Goal: Download file/media

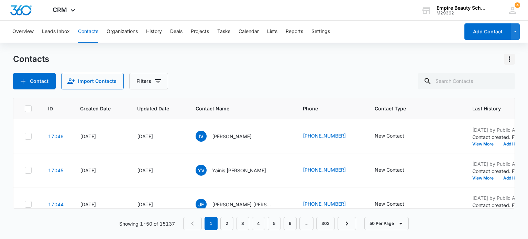
click at [507, 61] on icon "Actions" at bounding box center [509, 59] width 8 height 8
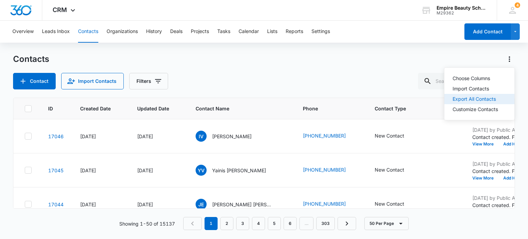
click at [463, 98] on div "Export All Contacts" at bounding box center [475, 99] width 45 height 5
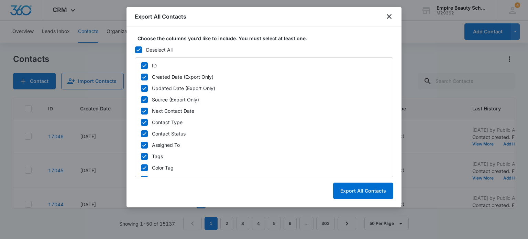
click at [136, 46] on div at bounding box center [138, 49] width 7 height 7
click at [135, 50] on input "Deselect All" at bounding box center [135, 50] width 0 height 0
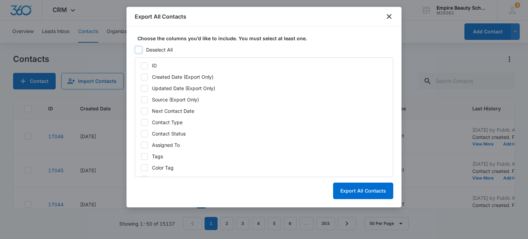
checkbox input "false"
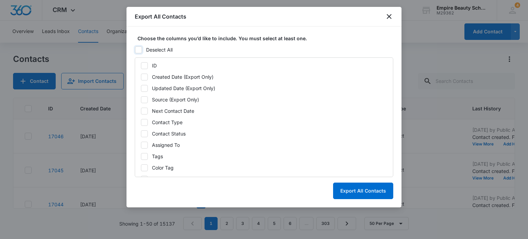
checkbox input "false"
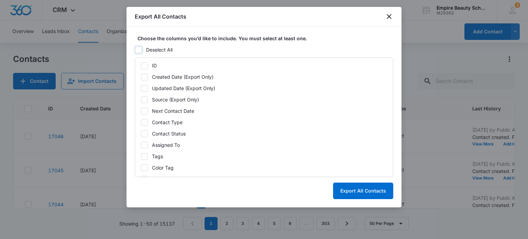
checkbox input "false"
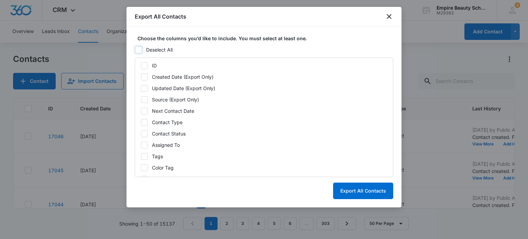
checkbox input "false"
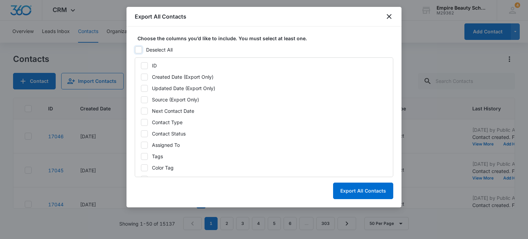
checkbox input "false"
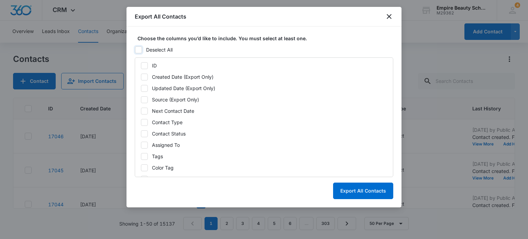
checkbox input "false"
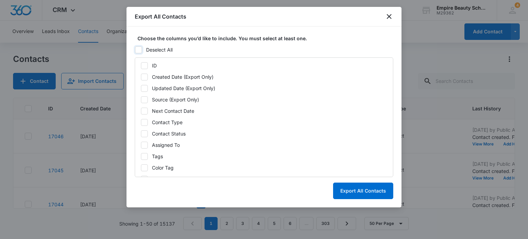
checkbox input "false"
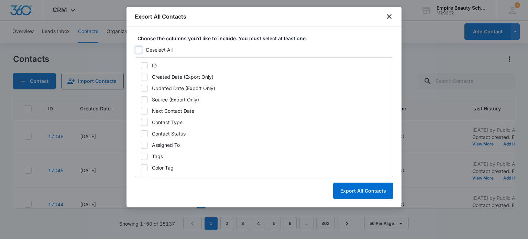
checkbox input "false"
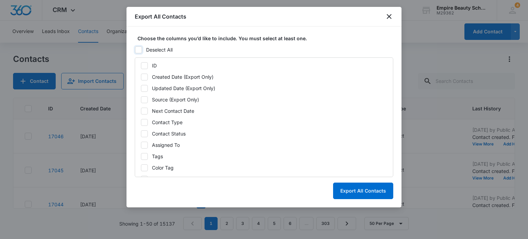
checkbox input "false"
click at [143, 75] on icon at bounding box center [144, 77] width 6 height 6
click at [141, 77] on input "Created Date (Export Only)" at bounding box center [141, 77] width 0 height 0
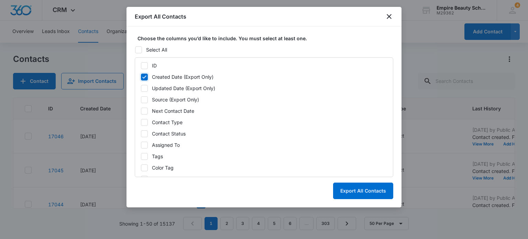
checkbox input "true"
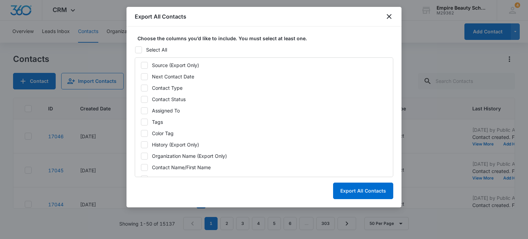
scroll to position [69, 0]
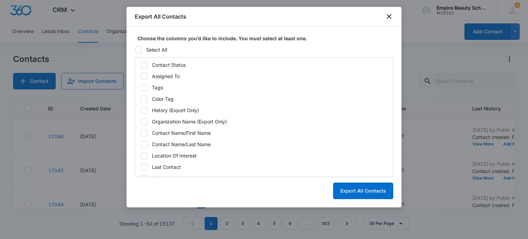
click at [143, 132] on icon at bounding box center [144, 133] width 6 height 6
click at [141, 133] on input "Contact Name/First Name" at bounding box center [141, 133] width 0 height 0
checkbox input "true"
click at [144, 141] on icon at bounding box center [144, 144] width 6 height 6
click at [141, 144] on input "Contact Name/Last Name" at bounding box center [141, 144] width 0 height 0
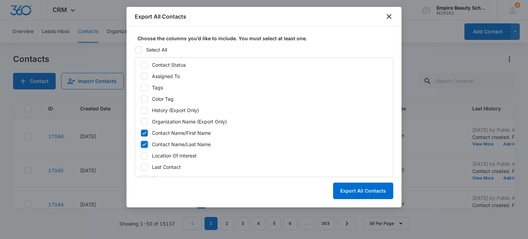
checkbox input "true"
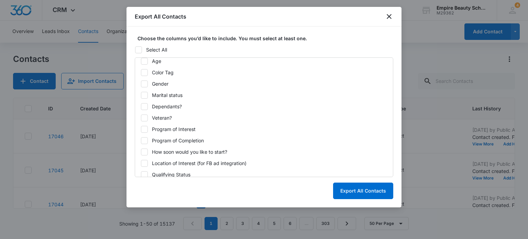
scroll to position [362, 0]
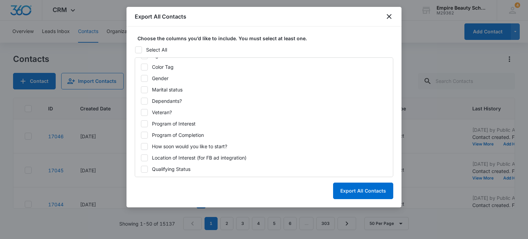
click at [143, 156] on icon at bounding box center [144, 158] width 6 height 6
click at [141, 157] on input "Location of Interest (for FB ad integration)" at bounding box center [141, 157] width 0 height 0
checkbox input "true"
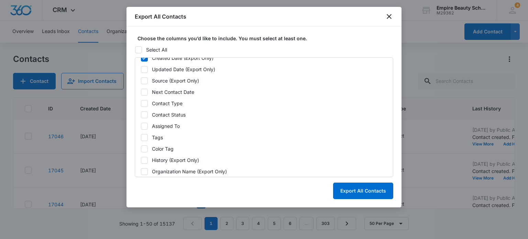
scroll to position [34, 0]
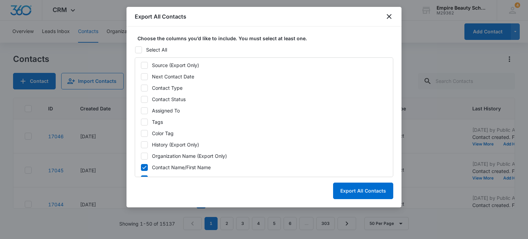
click at [143, 87] on icon at bounding box center [144, 88] width 6 height 6
click at [141, 88] on input "Contact Type" at bounding box center [141, 88] width 0 height 0
checkbox input "true"
click at [354, 187] on button "Export All Contacts" at bounding box center [363, 191] width 60 height 17
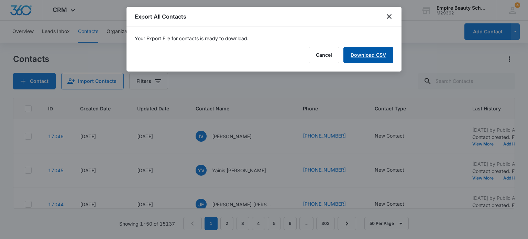
click at [366, 59] on link "Download CSV" at bounding box center [368, 55] width 50 height 17
click at [380, 55] on button "Finish" at bounding box center [378, 55] width 29 height 17
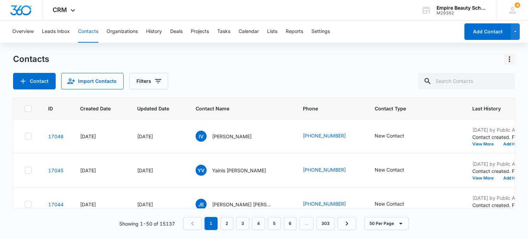
click at [509, 59] on icon "Actions" at bounding box center [509, 59] width 1 height 6
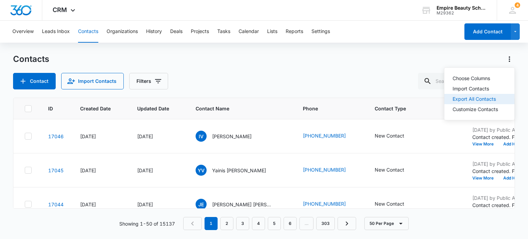
click at [453, 99] on div "Export All Contacts" at bounding box center [475, 99] width 45 height 5
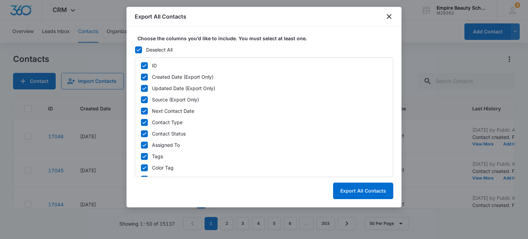
click at [139, 49] on icon at bounding box center [138, 49] width 4 height 3
click at [135, 50] on input "Deselect All" at bounding box center [135, 50] width 0 height 0
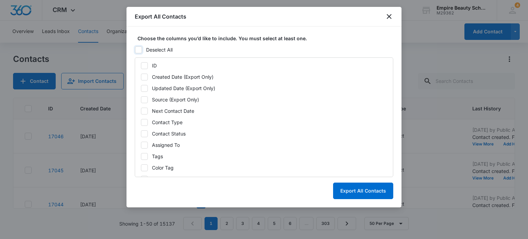
checkbox input "false"
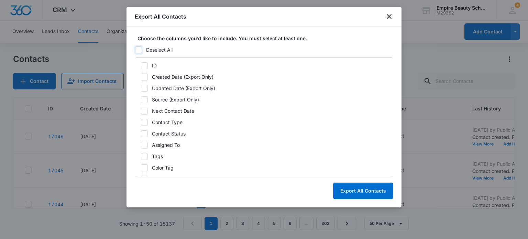
checkbox input "false"
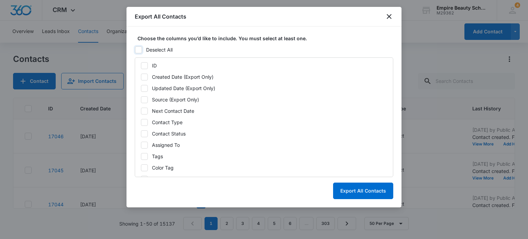
checkbox input "false"
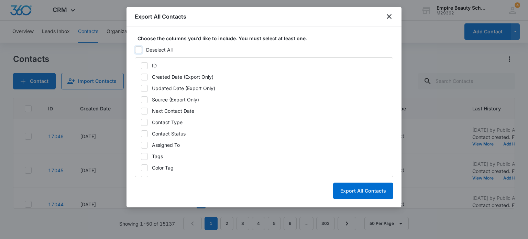
checkbox input "false"
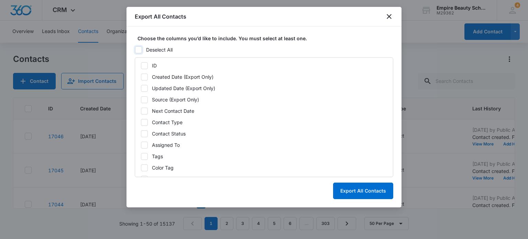
checkbox input "false"
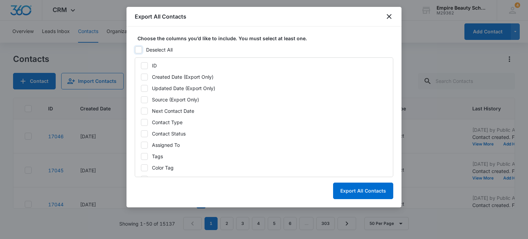
checkbox input "false"
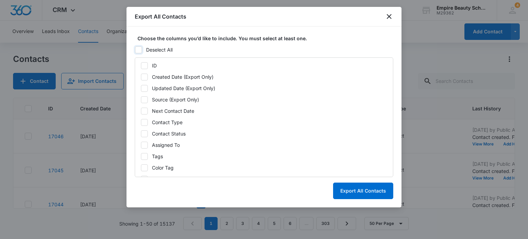
checkbox input "false"
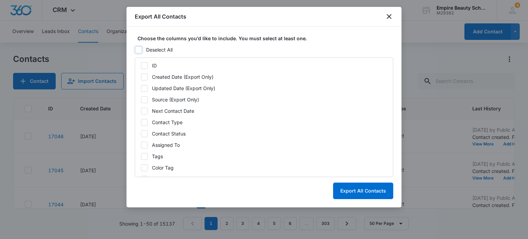
checkbox input "false"
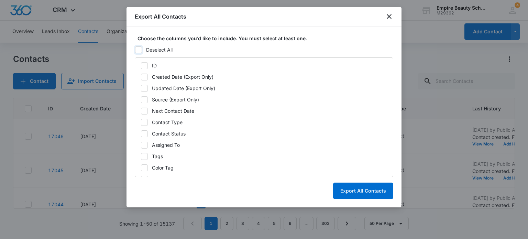
checkbox input "false"
click at [144, 78] on icon at bounding box center [144, 77] width 6 height 6
click at [141, 77] on input "Created Date (Export Only)" at bounding box center [141, 77] width 0 height 0
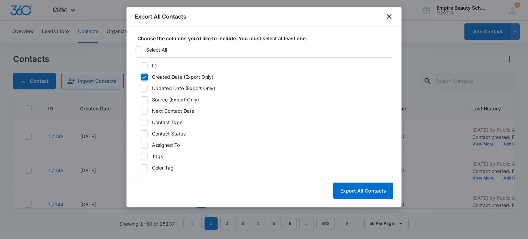
checkbox input "true"
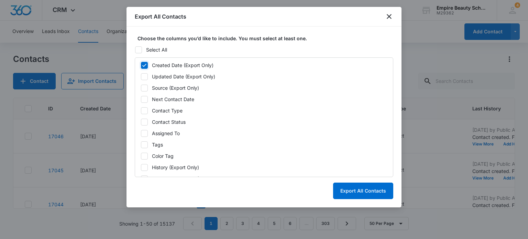
scroll to position [0, 0]
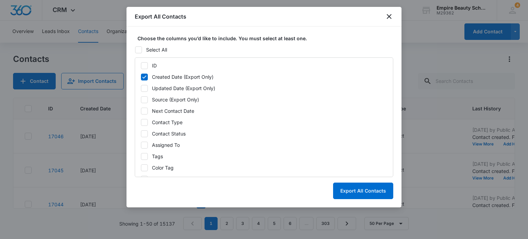
click at [144, 120] on icon at bounding box center [144, 122] width 6 height 6
click at [141, 122] on input "Contact Type" at bounding box center [141, 122] width 0 height 0
checkbox input "true"
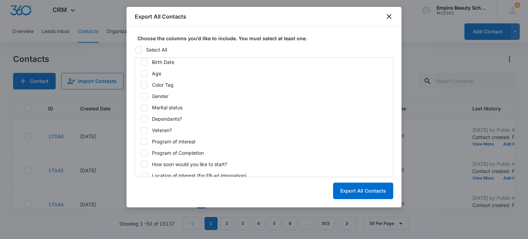
scroll to position [362, 0]
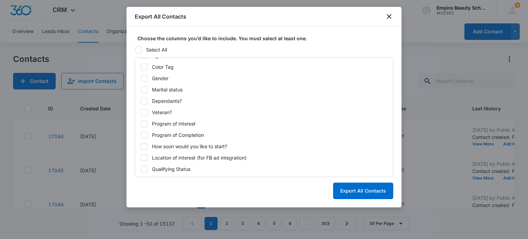
click at [142, 157] on icon at bounding box center [144, 158] width 6 height 6
click at [141, 157] on input "Location of Interest (for FB ad integration)" at bounding box center [141, 157] width 0 height 0
checkbox input "true"
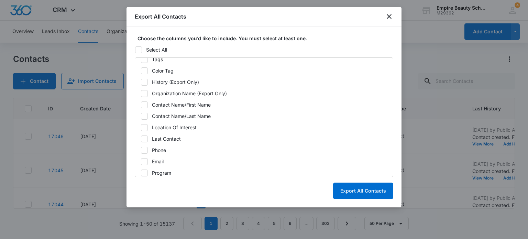
scroll to position [87, 0]
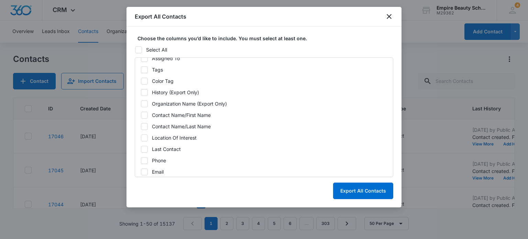
click at [142, 114] on icon at bounding box center [144, 115] width 6 height 6
click at [141, 115] on input "Contact Name/First Name" at bounding box center [141, 115] width 0 height 0
checkbox input "true"
click at [142, 126] on icon at bounding box center [144, 126] width 6 height 6
click at [141, 126] on input "Contact Name/Last Name" at bounding box center [141, 126] width 0 height 0
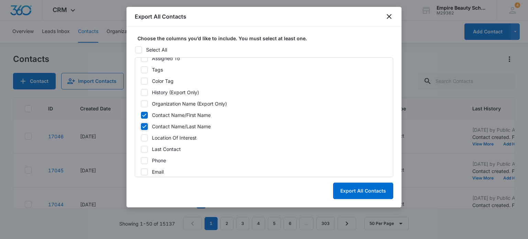
checkbox input "true"
click at [365, 192] on button "Export All Contacts" at bounding box center [363, 191] width 60 height 17
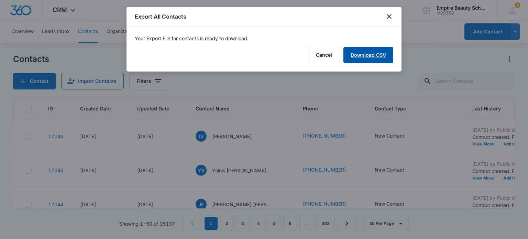
click at [371, 54] on link "Download CSV" at bounding box center [368, 55] width 50 height 17
click at [368, 49] on button "Finish" at bounding box center [378, 55] width 29 height 17
